Goal: Transaction & Acquisition: Download file/media

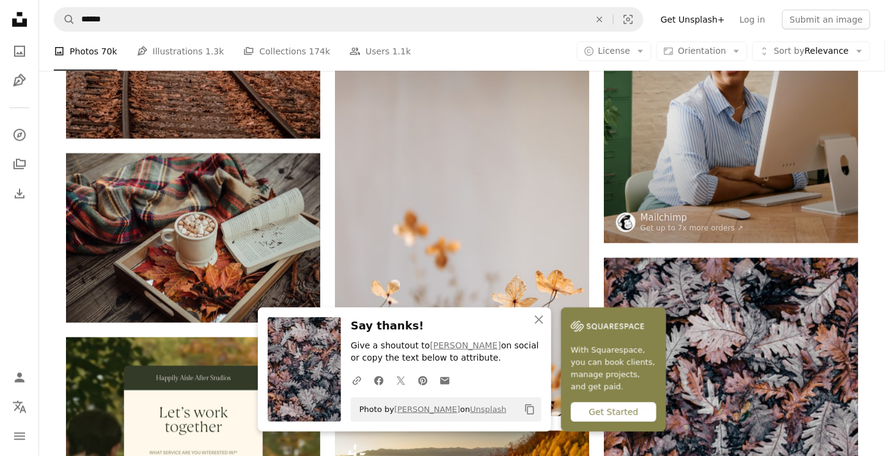
scroll to position [1957, 0]
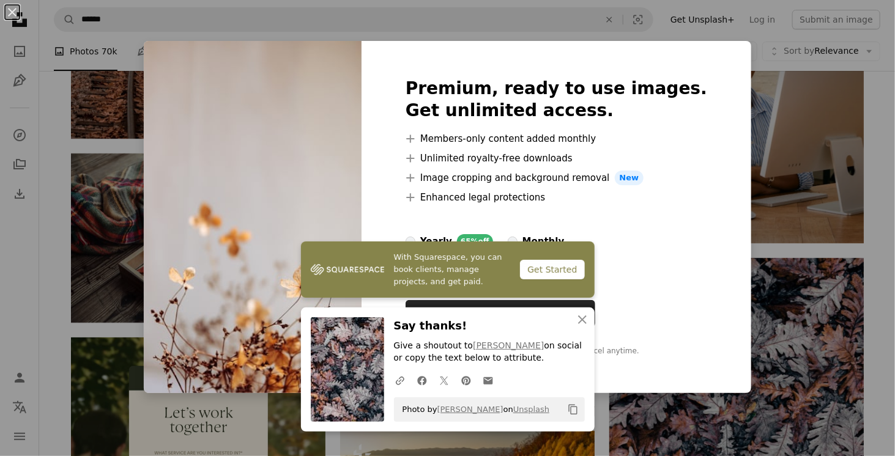
click at [803, 123] on div "An X shape Premium, ready to use images. Get unlimited access. A plus sign Memb…" at bounding box center [447, 228] width 895 height 456
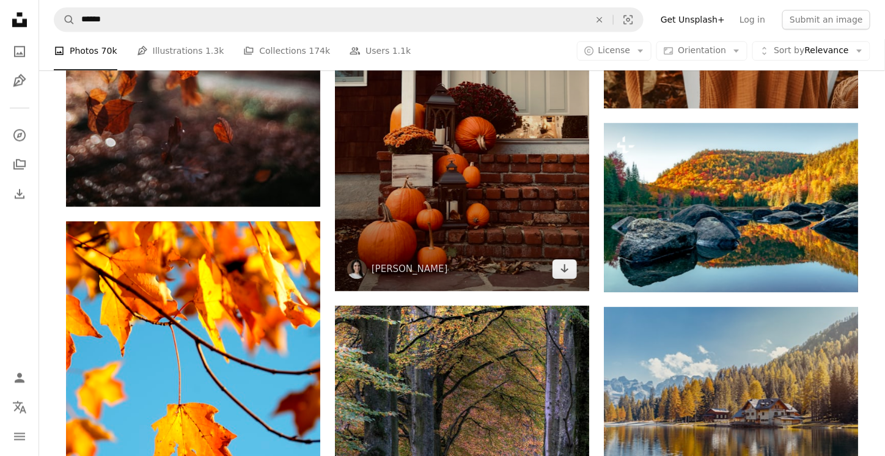
scroll to position [5809, 0]
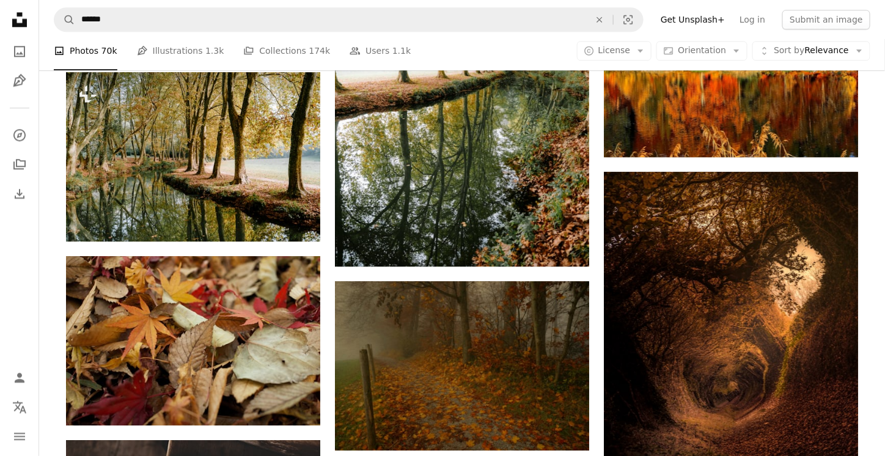
scroll to position [10333, 0]
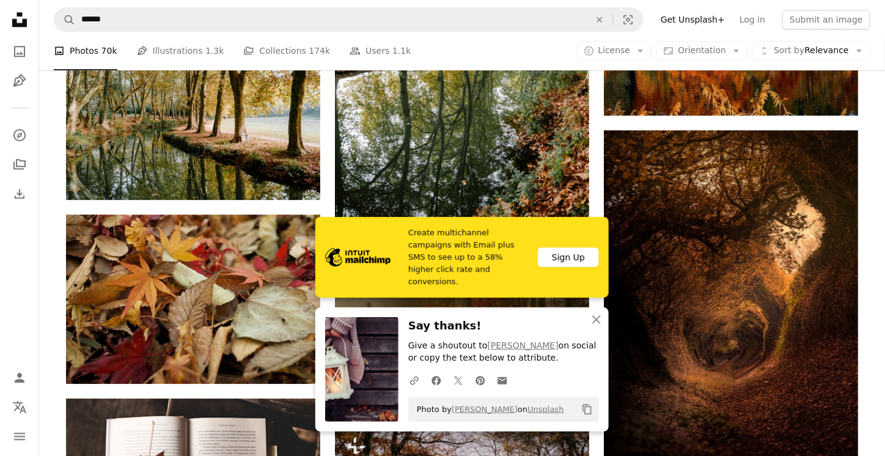
scroll to position [10517, 0]
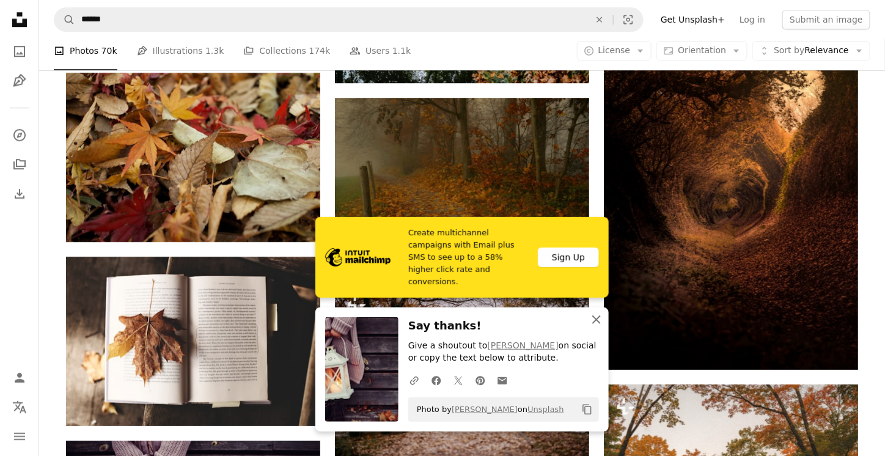
click at [596, 325] on icon "An X shape" at bounding box center [596, 319] width 15 height 15
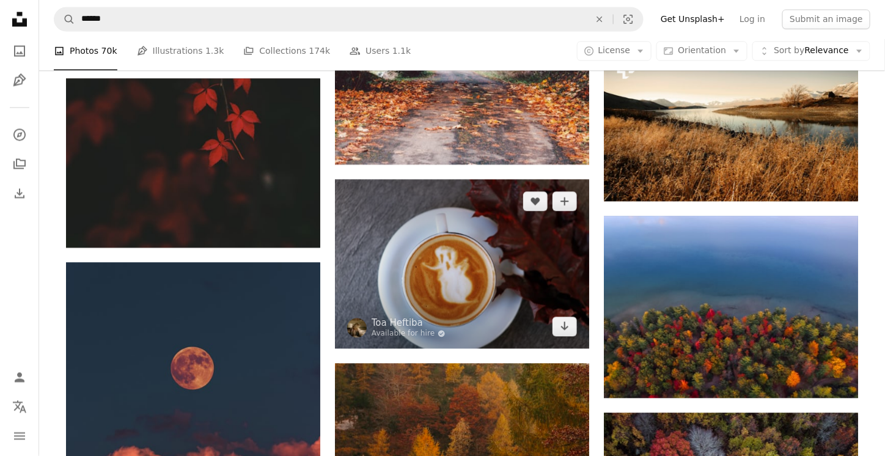
scroll to position [11617, 0]
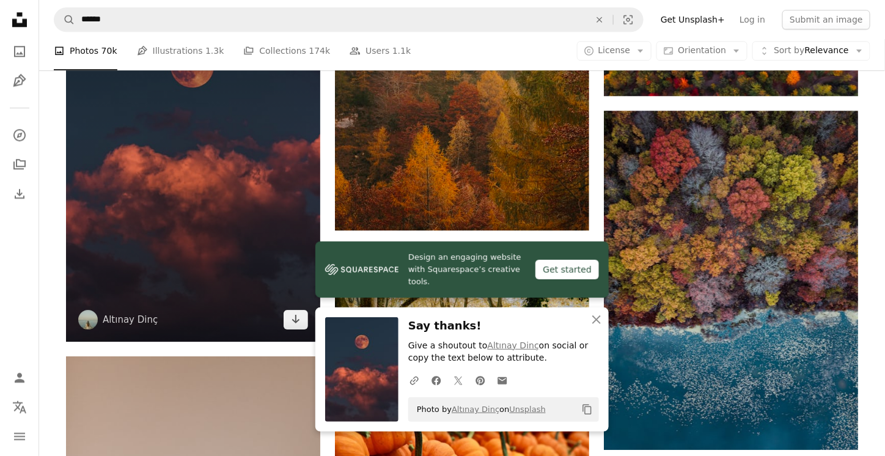
scroll to position [11862, 0]
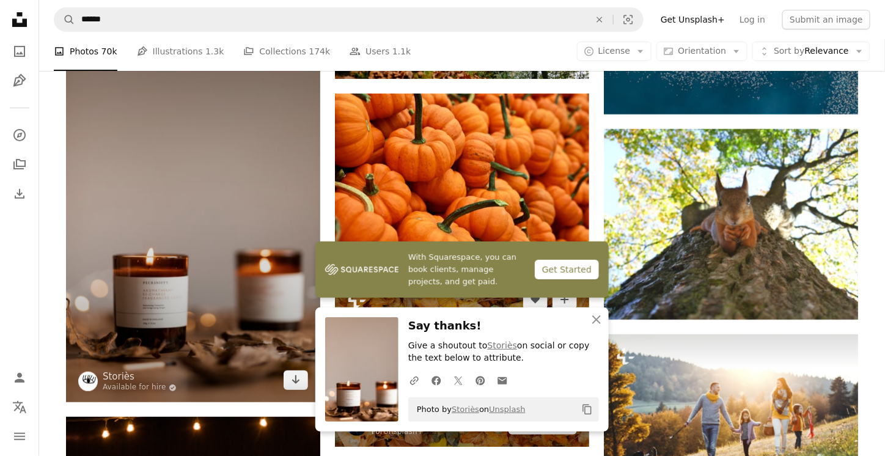
scroll to position [12290, 0]
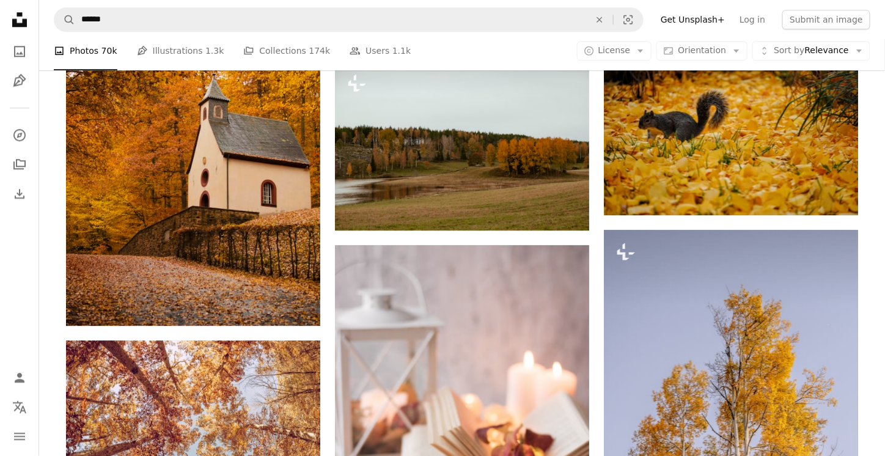
scroll to position [13574, 0]
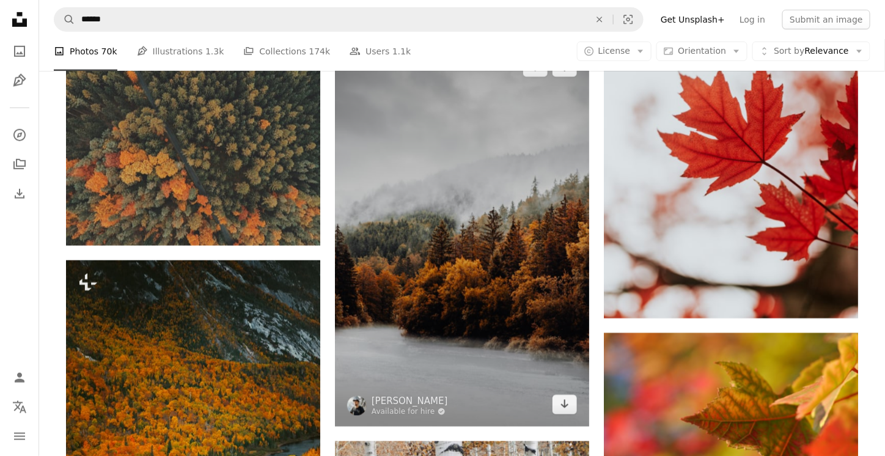
scroll to position [15897, 0]
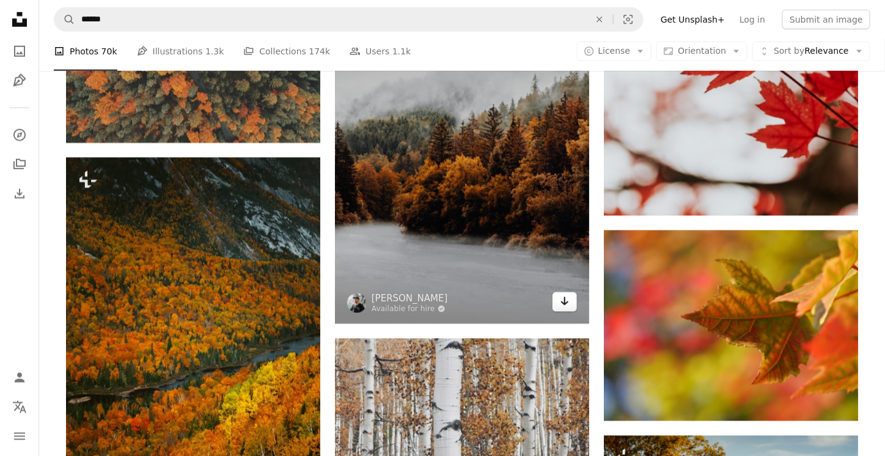
click at [561, 294] on icon "Arrow pointing down" at bounding box center [565, 301] width 10 height 15
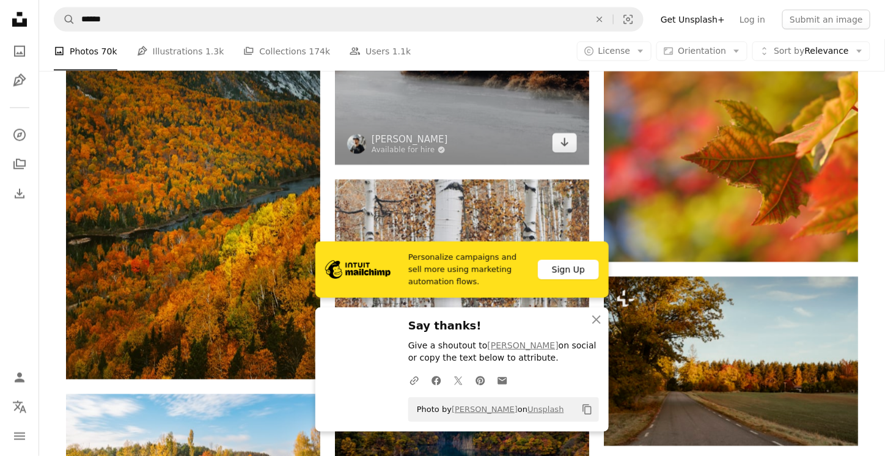
scroll to position [16203, 0]
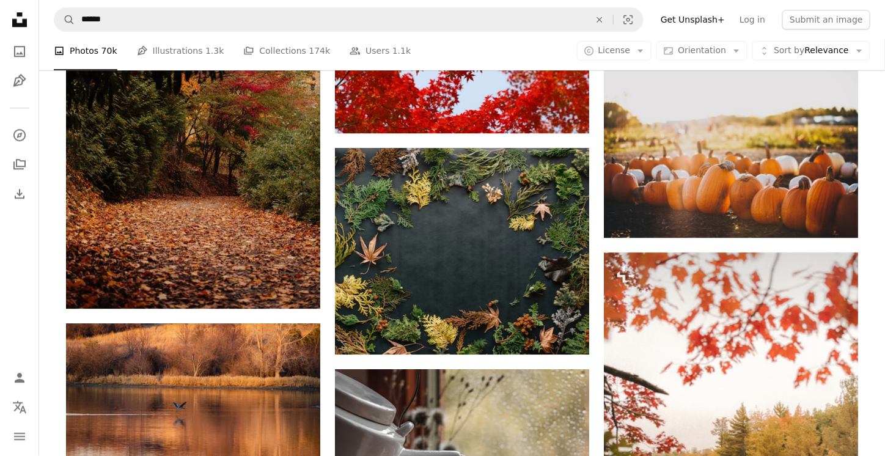
scroll to position [21339, 0]
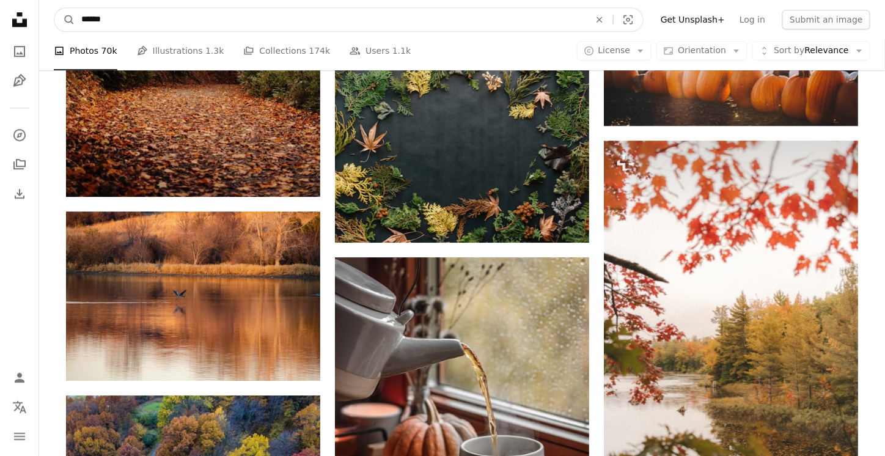
click at [101, 18] on input "******" at bounding box center [330, 19] width 511 height 23
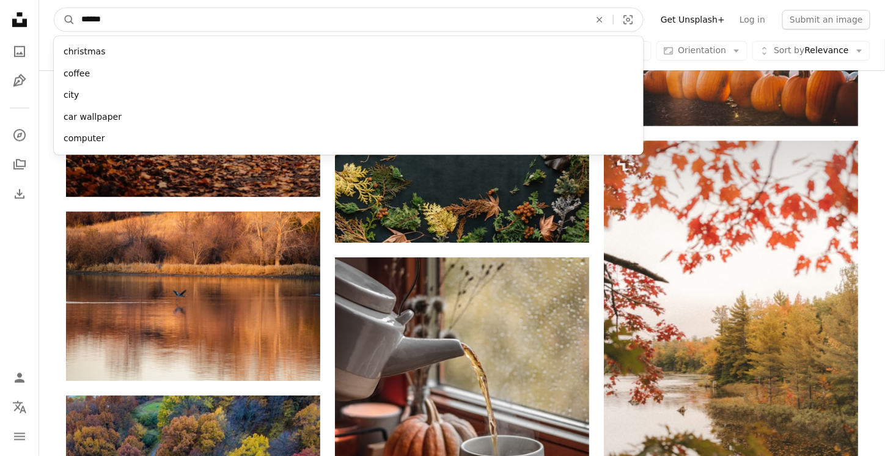
type input "******"
click at [54, 8] on button "A magnifying glass" at bounding box center [64, 19] width 21 height 23
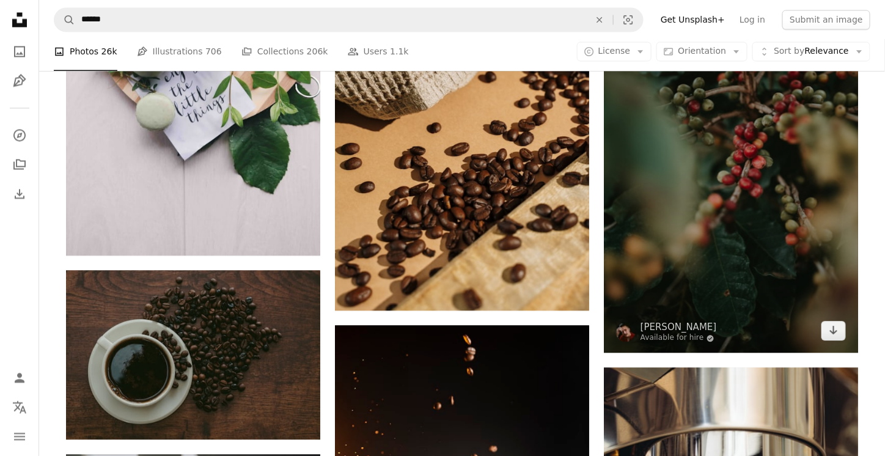
scroll to position [11679, 0]
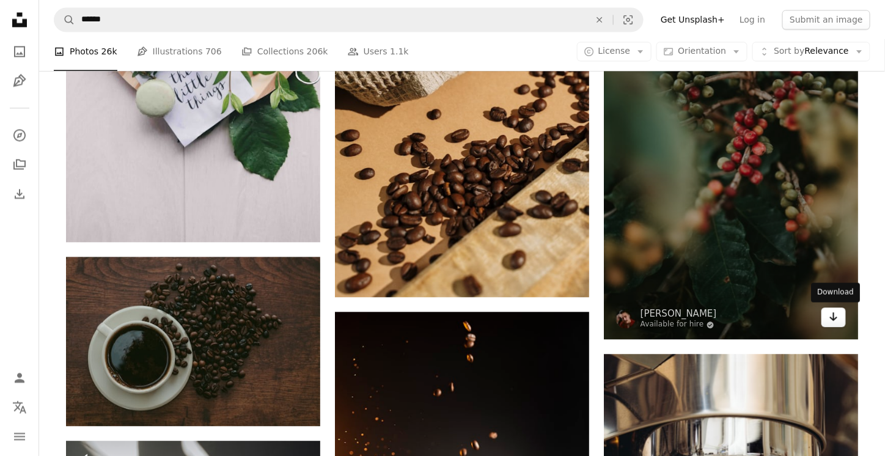
click at [843, 320] on link "Arrow pointing down" at bounding box center [834, 318] width 24 height 20
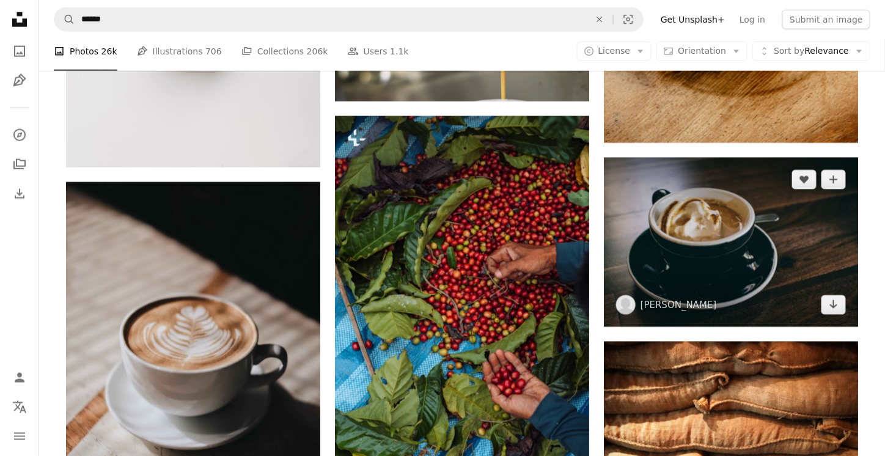
scroll to position [13452, 0]
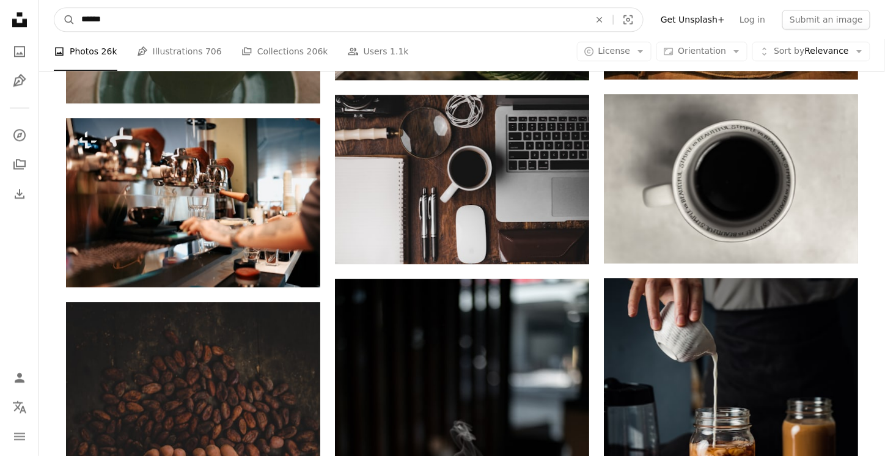
click at [168, 14] on input "******" at bounding box center [330, 19] width 511 height 23
